Goal: Transaction & Acquisition: Book appointment/travel/reservation

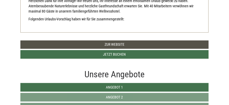
scroll to position [183, 0]
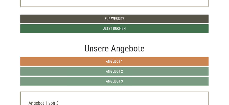
click at [114, 61] on span "Angebot 1" at bounding box center [114, 61] width 17 height 4
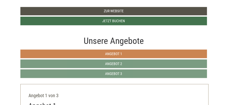
scroll to position [191, 0]
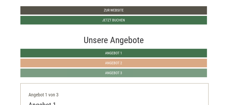
click at [110, 62] on span "Angebot 2" at bounding box center [113, 63] width 17 height 4
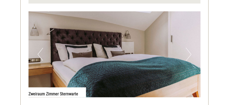
scroll to position [370, 0]
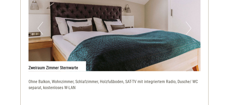
click at [190, 28] on button "Next" at bounding box center [188, 28] width 5 height 13
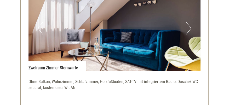
click at [190, 27] on button "Next" at bounding box center [188, 28] width 5 height 13
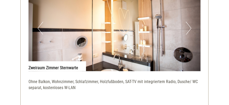
click at [190, 27] on button "Next" at bounding box center [188, 28] width 5 height 13
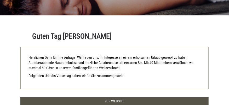
scroll to position [166, 0]
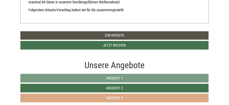
click at [112, 96] on span "Angebot 3" at bounding box center [114, 98] width 17 height 4
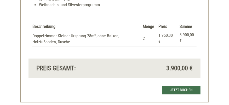
scroll to position [579, 0]
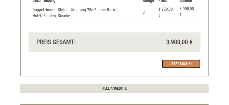
click at [175, 60] on link "Jetzt buchen" at bounding box center [181, 64] width 38 height 9
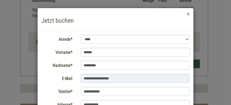
click at [187, 14] on button "×" at bounding box center [188, 13] width 3 height 5
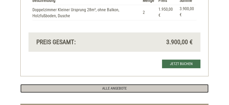
click at [108, 84] on link "ALLE ANGEBOTE" at bounding box center [114, 88] width 188 height 9
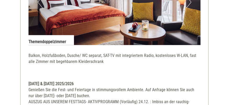
scroll to position [370, 0]
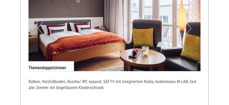
click at [189, 28] on button "Next" at bounding box center [188, 28] width 5 height 13
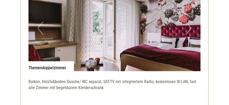
click at [189, 28] on button "Next" at bounding box center [188, 28] width 5 height 13
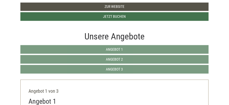
scroll to position [0, 0]
